Goal: Task Accomplishment & Management: Use online tool/utility

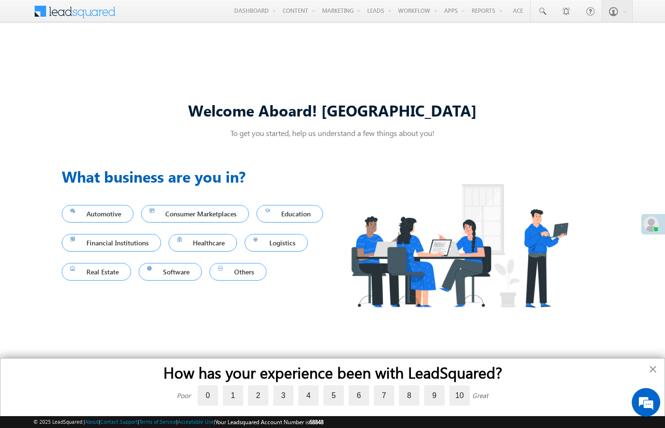
click at [652, 370] on button "×" at bounding box center [652, 368] width 9 height 15
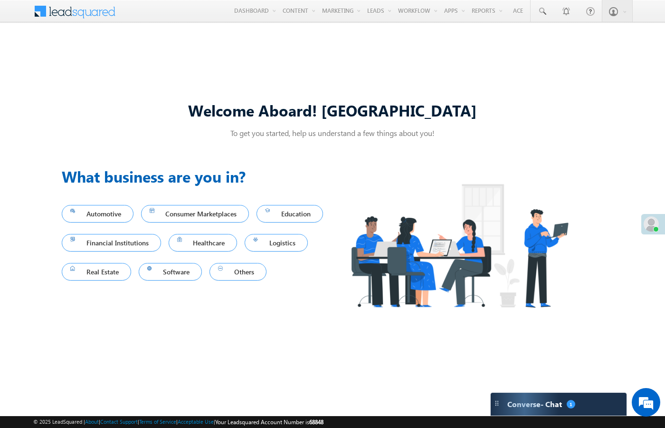
click at [326, 193] on div "Automotive Consumer Marketplaces Education Financial Institutions Healthcare Lo…" at bounding box center [197, 242] width 271 height 102
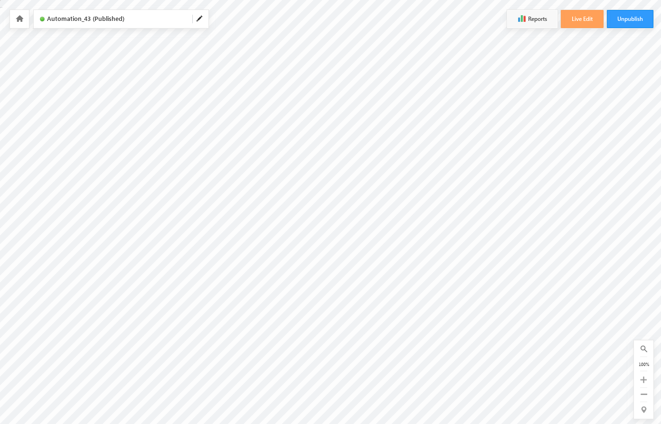
click at [644, 380] on icon at bounding box center [643, 379] width 7 height 7
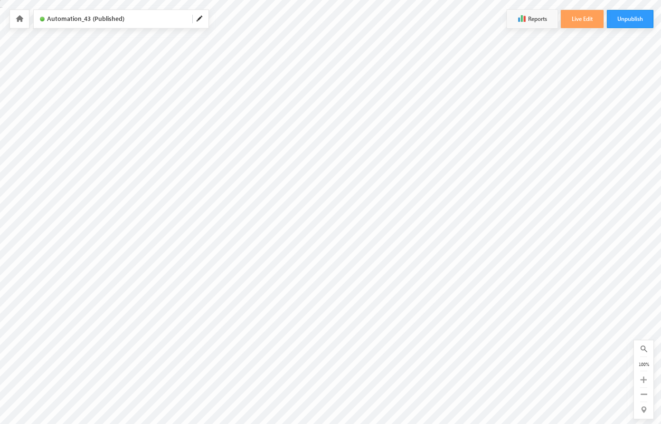
click at [644, 380] on icon at bounding box center [643, 379] width 7 height 7
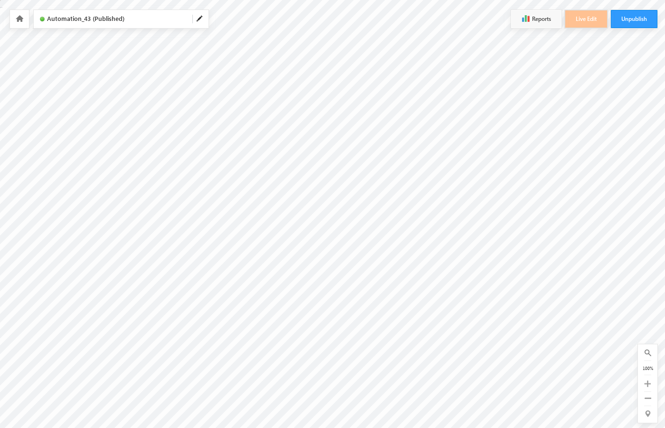
click at [647, 383] on icon at bounding box center [647, 383] width 7 height 7
click at [644, 380] on icon at bounding box center [643, 379] width 7 height 7
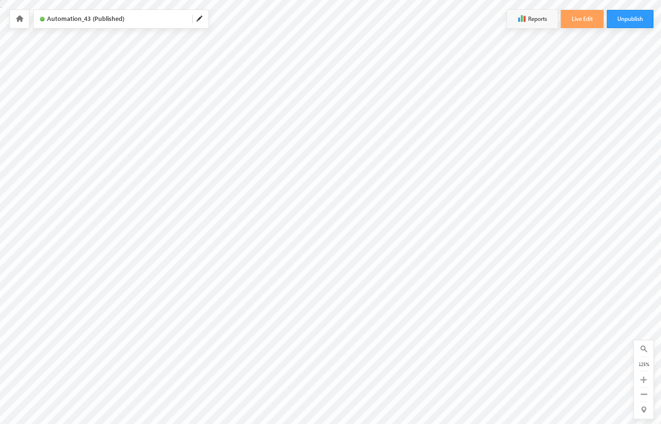
click at [644, 380] on icon at bounding box center [643, 379] width 7 height 7
